Goal: Find specific page/section

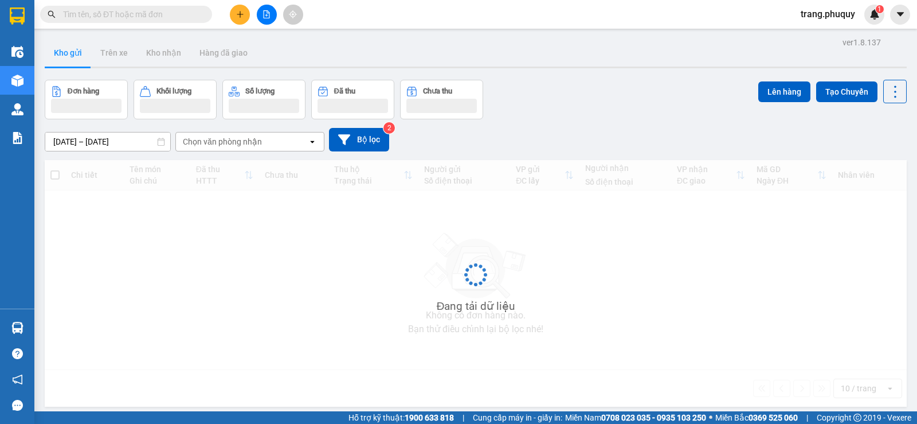
click at [169, 18] on input "text" at bounding box center [130, 14] width 135 height 13
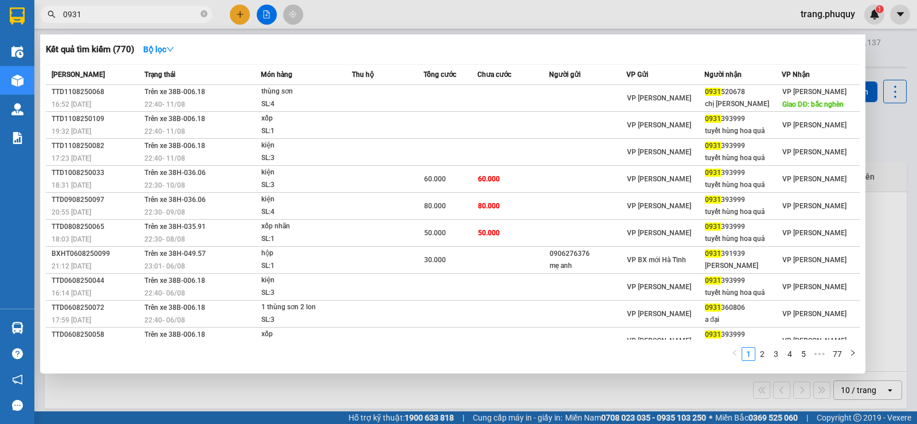
type input "0931"
